Goal: Information Seeking & Learning: Find contact information

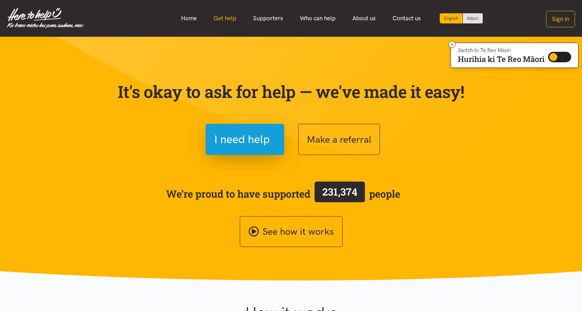
click at [234, 17] on link "Get help" at bounding box center [225, 18] width 40 height 15
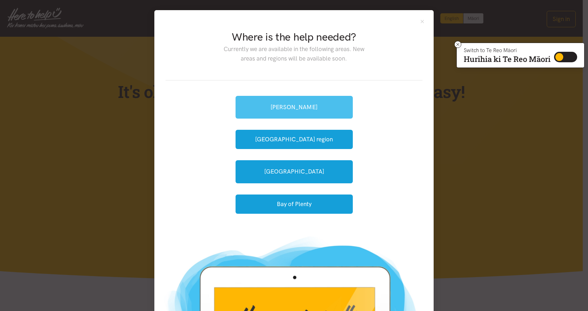
click at [297, 102] on link "[PERSON_NAME]" at bounding box center [293, 107] width 117 height 23
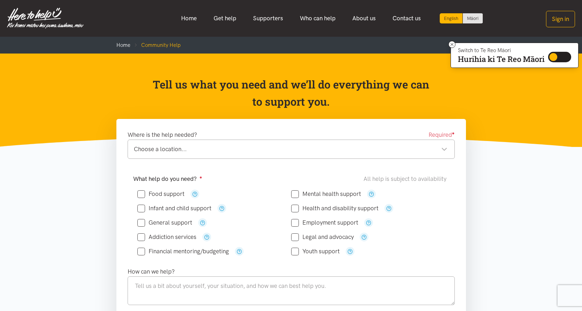
click at [195, 144] on div "Choose a location... Choose a location..." at bounding box center [291, 149] width 327 height 19
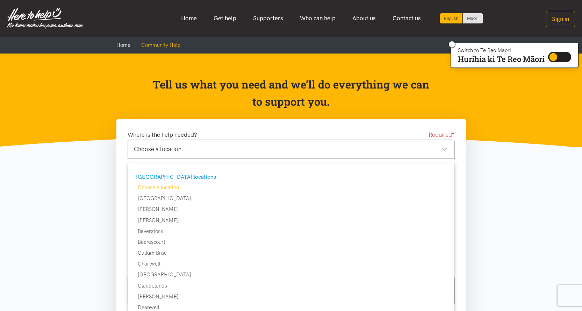
click at [183, 145] on div "Choose a location..." at bounding box center [291, 148] width 314 height 9
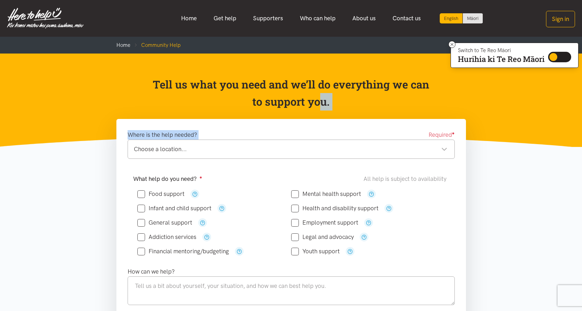
drag, startPoint x: 381, startPoint y: 127, endPoint x: 390, endPoint y: 86, distance: 41.6
click at [443, 148] on div "Choose a location..." at bounding box center [291, 148] width 314 height 9
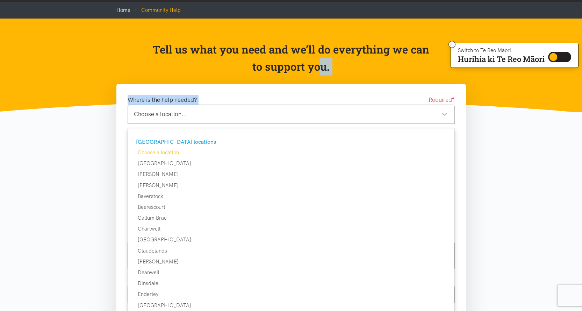
scroll to position [70, 0]
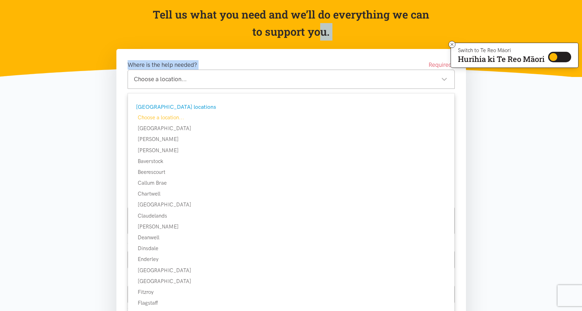
click at [176, 118] on form "Where is the help needed? Required ● Choose a location... Choose a location... …" at bounding box center [291, 252] width 327 height 384
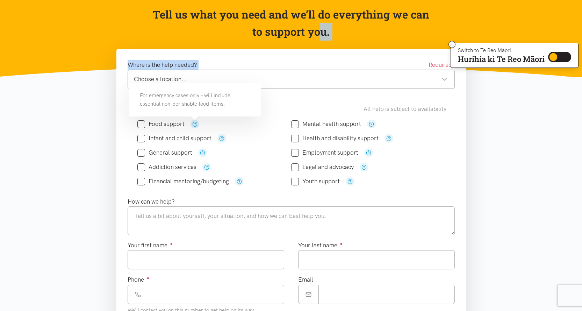
click at [195, 122] on icon "button" at bounding box center [194, 123] width 5 height 5
click at [73, 145] on section "Where is the help needed? Required ● Choose a location... Choose a location... …" at bounding box center [291, 274] width 582 height 451
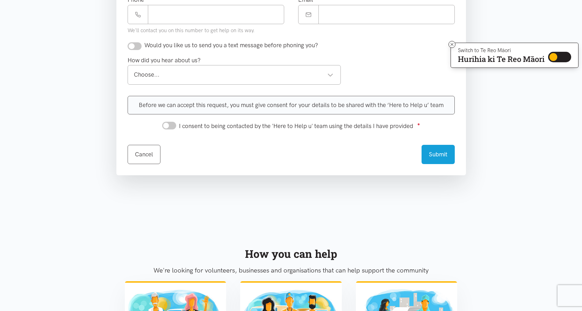
scroll to position [0, 0]
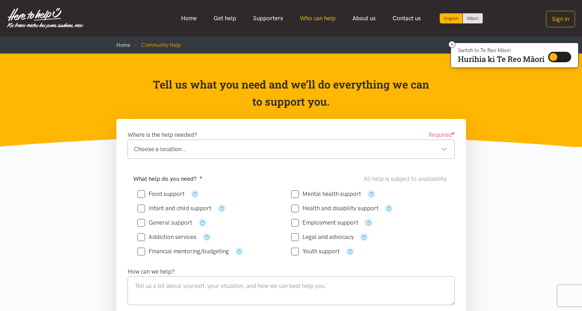
click at [308, 19] on link "Who can help" at bounding box center [318, 18] width 52 height 15
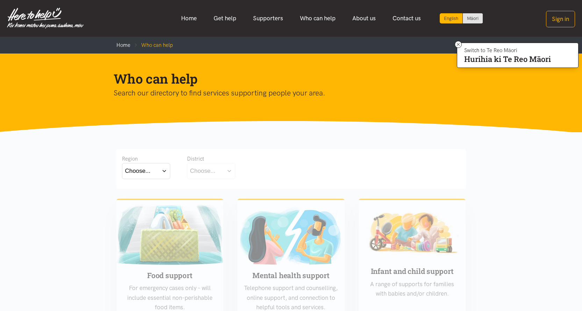
click at [162, 170] on button "Choose..." at bounding box center [146, 171] width 48 height 16
click at [151, 202] on div "Waikato" at bounding box center [146, 201] width 42 height 9
click at [143, 202] on label "Waikato" at bounding box center [146, 201] width 42 height 9
click at [0, 0] on input "Waikato" at bounding box center [0, 0] width 0 height 0
click at [229, 171] on button "Choose..." at bounding box center [222, 171] width 70 height 16
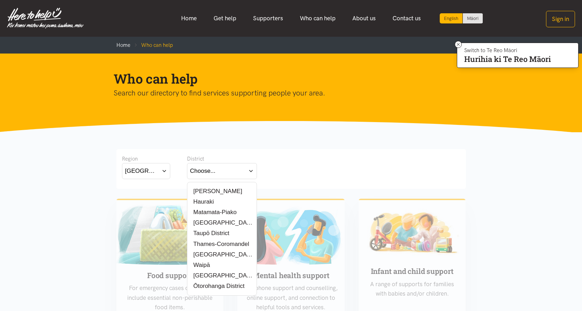
scroll to position [70, 0]
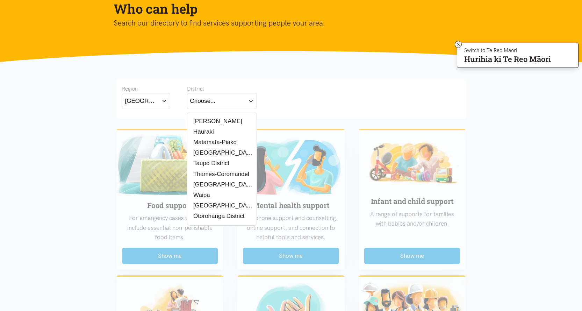
click at [215, 185] on label "Waikato District" at bounding box center [222, 184] width 64 height 9
click at [0, 0] on input "Waikato District" at bounding box center [0, 0] width 0 height 0
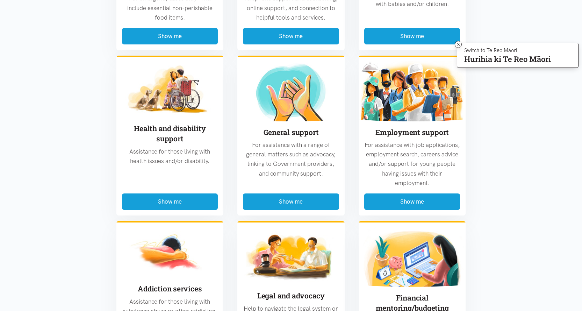
scroll to position [45, 0]
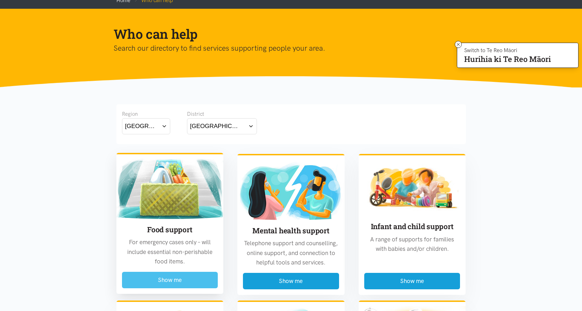
click at [178, 283] on button "Show me" at bounding box center [170, 280] width 96 height 16
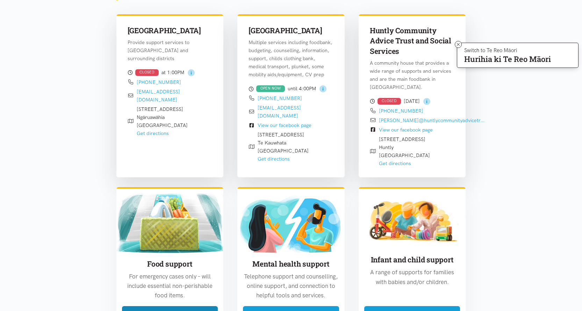
scroll to position [136, 0]
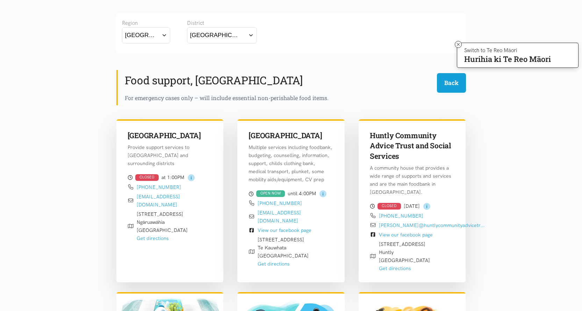
click at [225, 36] on div "Waikato District" at bounding box center [215, 34] width 51 height 9
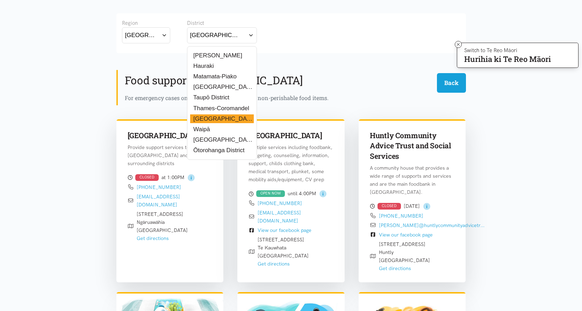
click at [213, 67] on label "Hauraki" at bounding box center [202, 66] width 24 height 9
click at [0, 0] on input "Hauraki" at bounding box center [0, 0] width 0 height 0
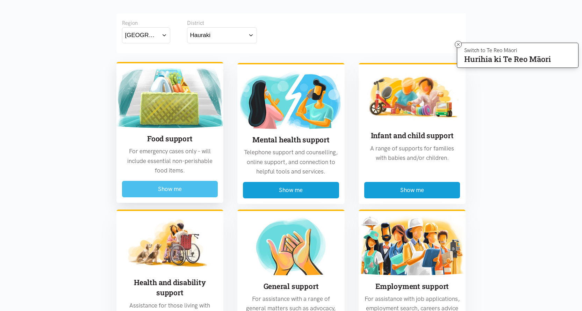
click at [155, 188] on button "Show me" at bounding box center [170, 189] width 96 height 16
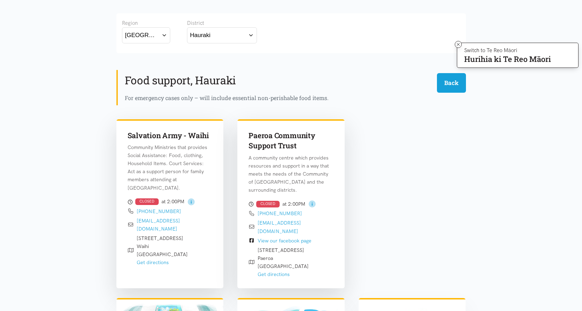
scroll to position [66, 0]
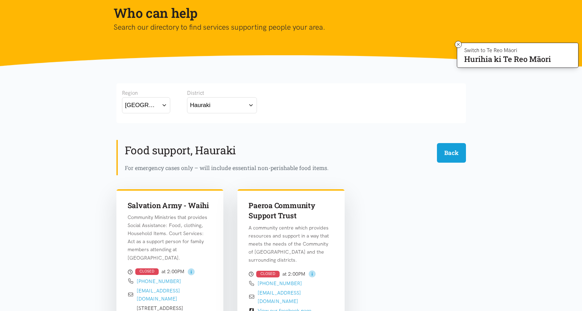
click at [213, 107] on button "Hauraki" at bounding box center [222, 105] width 70 height 16
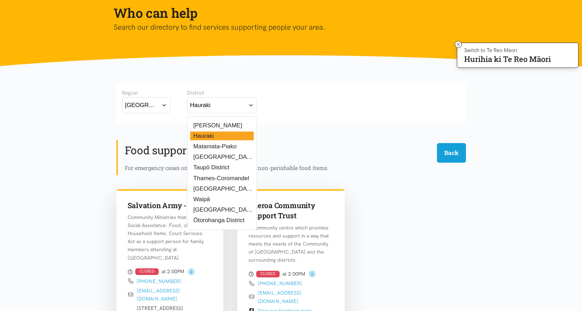
click at [212, 125] on label "[PERSON_NAME]" at bounding box center [216, 125] width 52 height 9
click at [0, 0] on input "[PERSON_NAME]" at bounding box center [0, 0] width 0 height 0
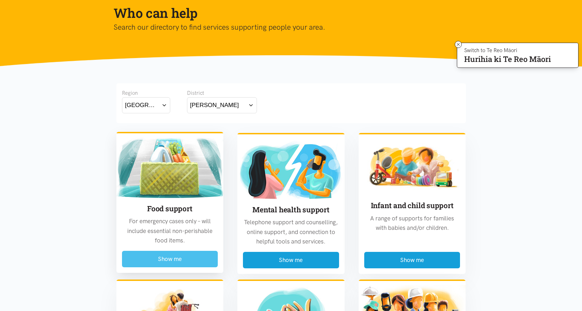
click at [170, 263] on button "Show me" at bounding box center [170, 259] width 96 height 16
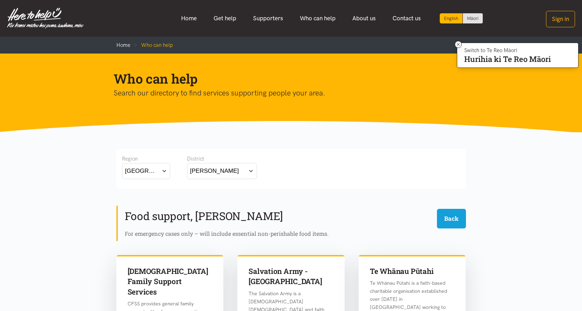
scroll to position [105, 0]
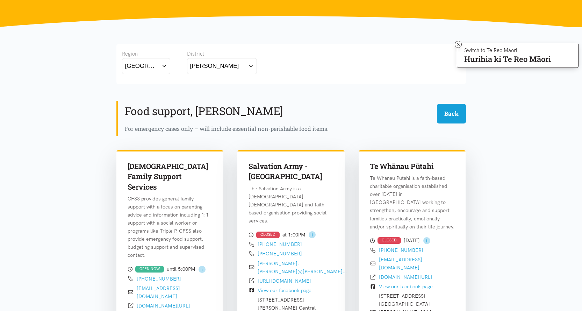
click at [251, 66] on button "[PERSON_NAME]" at bounding box center [222, 66] width 70 height 16
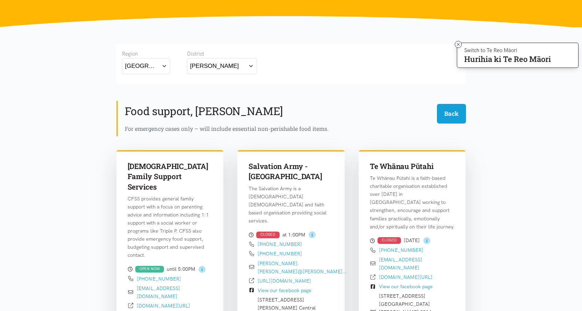
scroll to position [0, 0]
